Goal: Find specific page/section: Find specific page/section

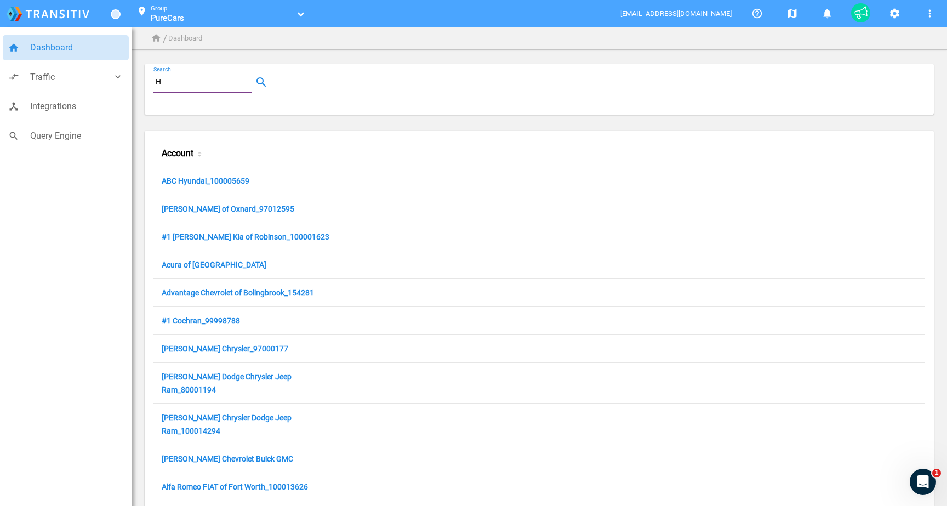
drag, startPoint x: 0, startPoint y: 0, endPoint x: 223, endPoint y: 81, distance: 237.4
click at [223, 81] on input "H" at bounding box center [204, 82] width 103 height 13
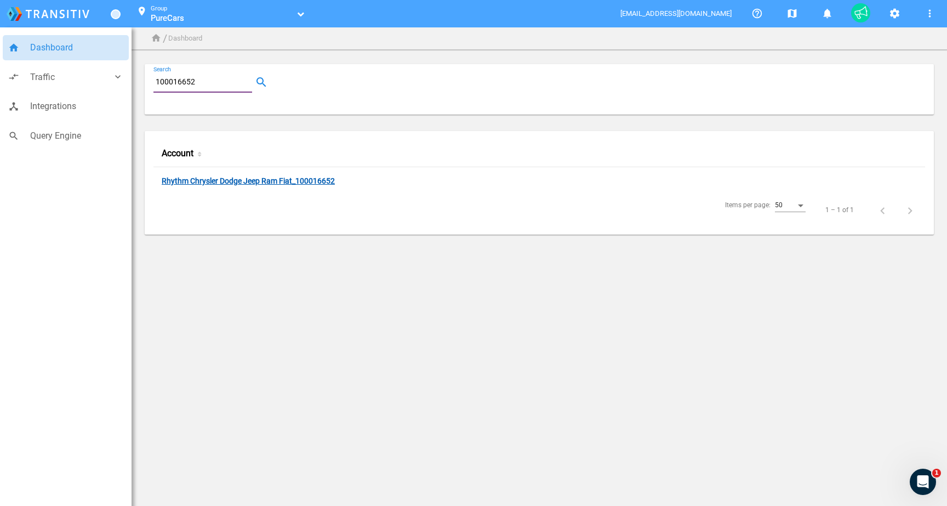
type input "100016652"
click at [240, 181] on link "Rhythm Chrysler Dodge Jeep Ram Fiat_100016652" at bounding box center [248, 182] width 173 height 10
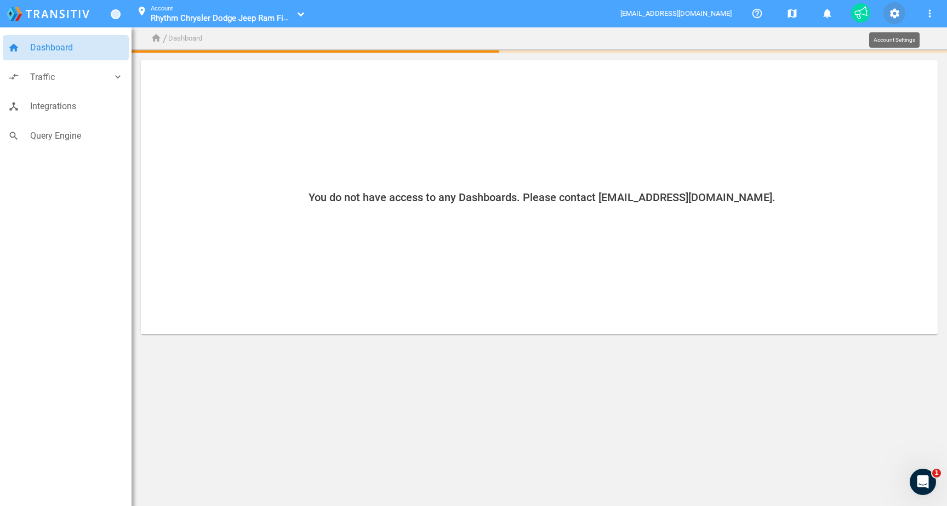
click at [889, 13] on mat-icon "settings" at bounding box center [894, 13] width 13 height 13
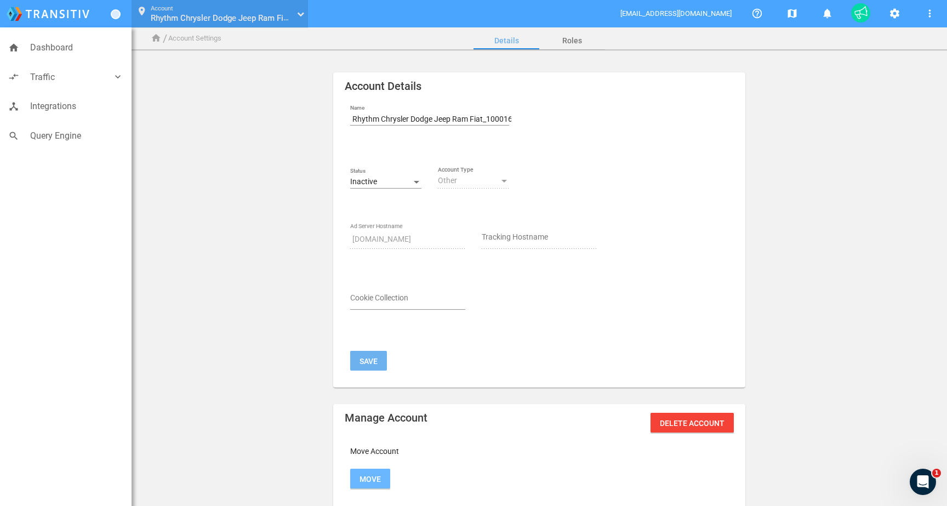
click at [217, 26] on button "location_on Account Rhythm Chrysler Dodge Jeep Ram Fiat_100016652 Rhythm Chrysl…" at bounding box center [218, 14] width 179 height 28
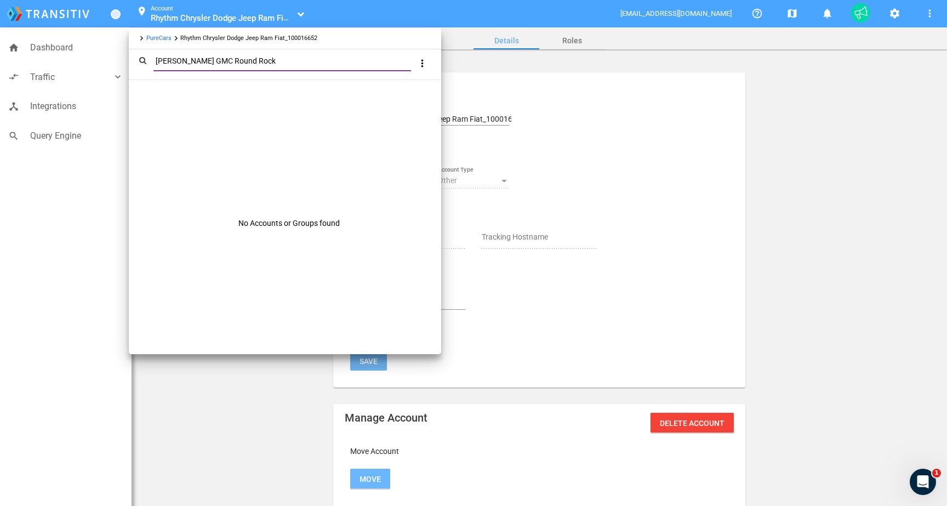
type input "[PERSON_NAME] GMC Round Rock"
click at [162, 40] on link "PureCars" at bounding box center [158, 38] width 25 height 7
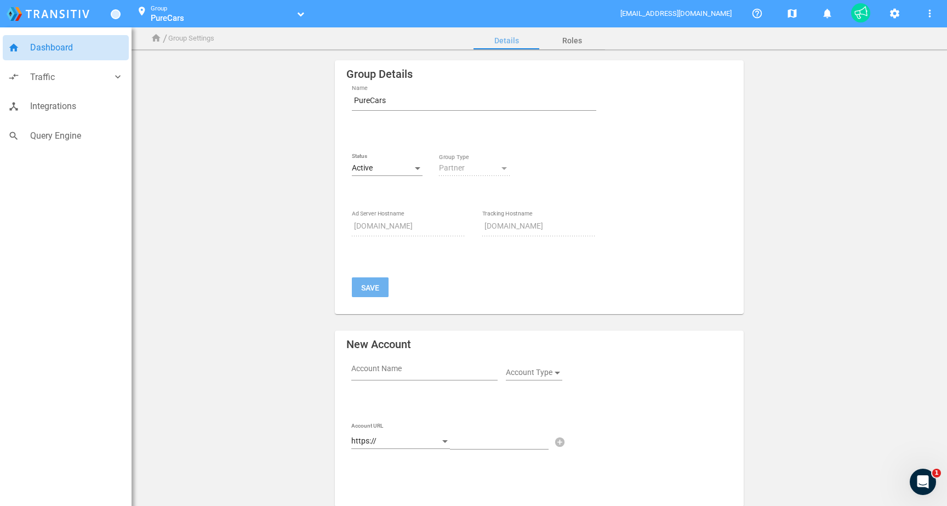
click at [38, 50] on span "Dashboard" at bounding box center [76, 48] width 93 height 14
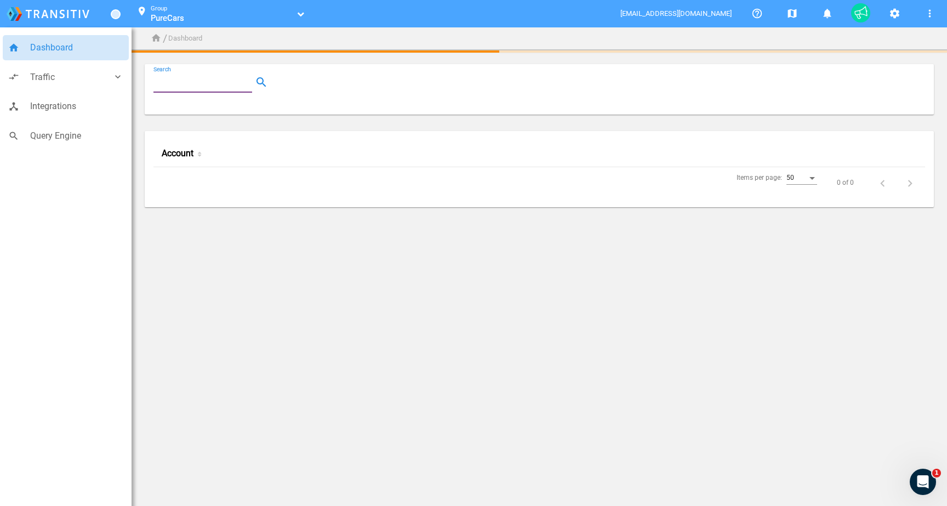
click at [204, 83] on input "Search" at bounding box center [204, 82] width 103 height 13
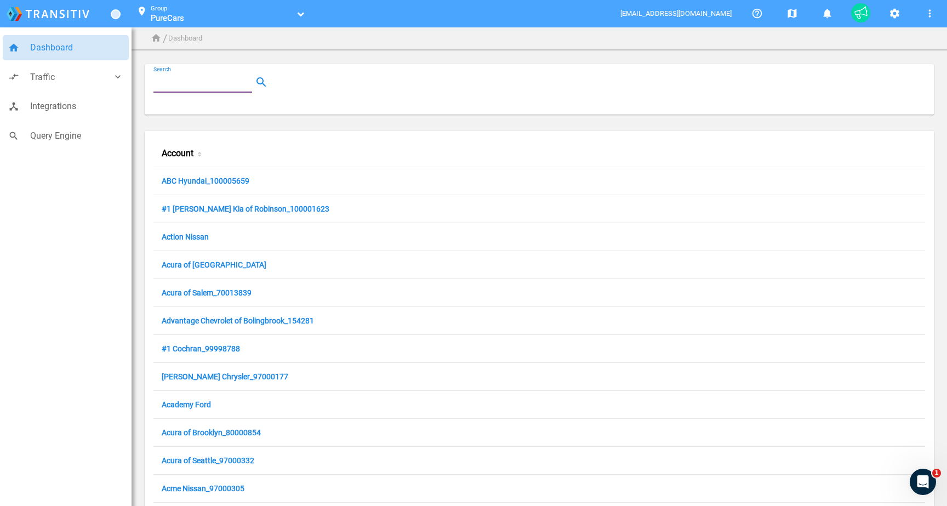
paste input "[PERSON_NAME] GMC Round Rock"
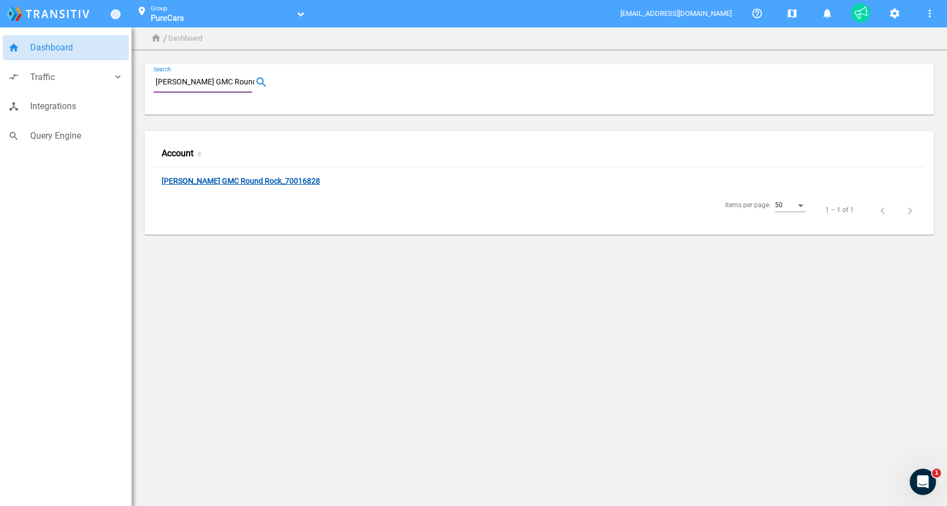
type input "[PERSON_NAME] GMC Round Rock"
click at [206, 186] on link "[PERSON_NAME] GMC Round Rock_70016828" at bounding box center [241, 182] width 158 height 10
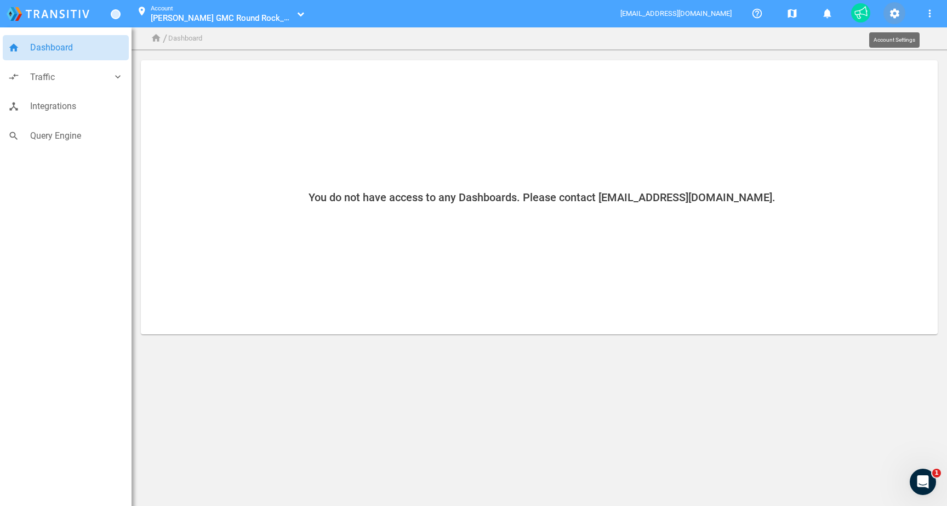
click at [899, 17] on mat-icon "settings" at bounding box center [894, 13] width 13 height 13
